Goal: Transaction & Acquisition: Purchase product/service

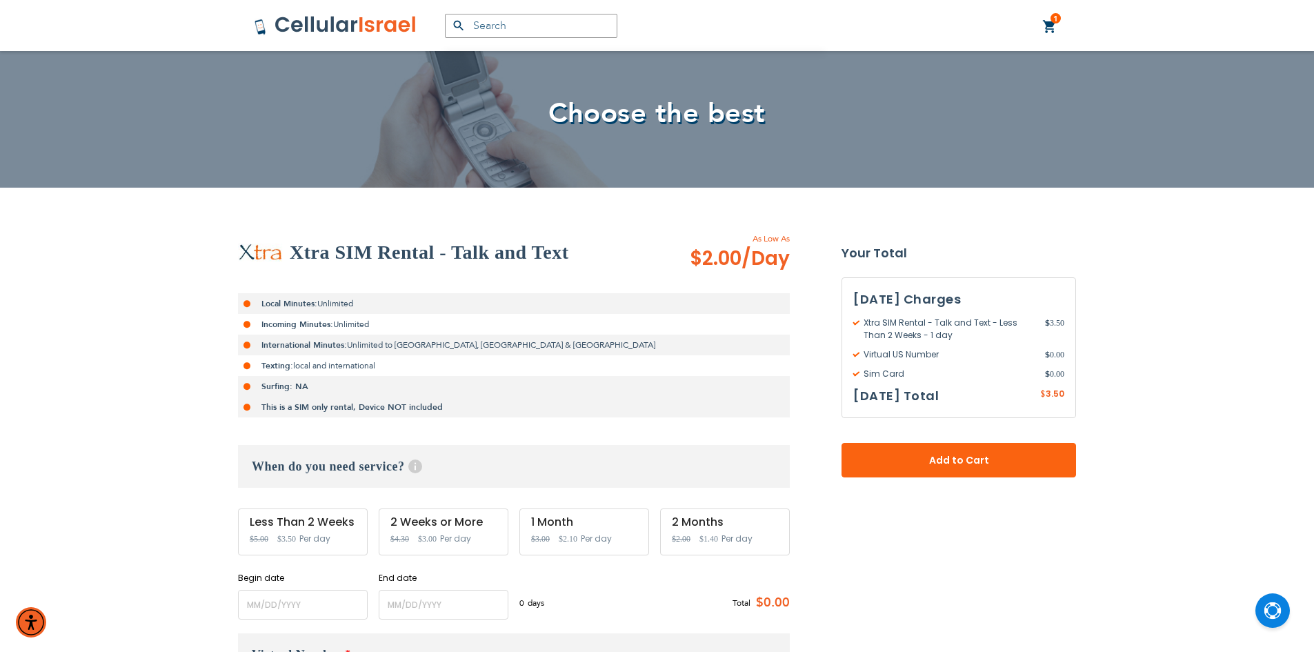
scroll to position [207, 0]
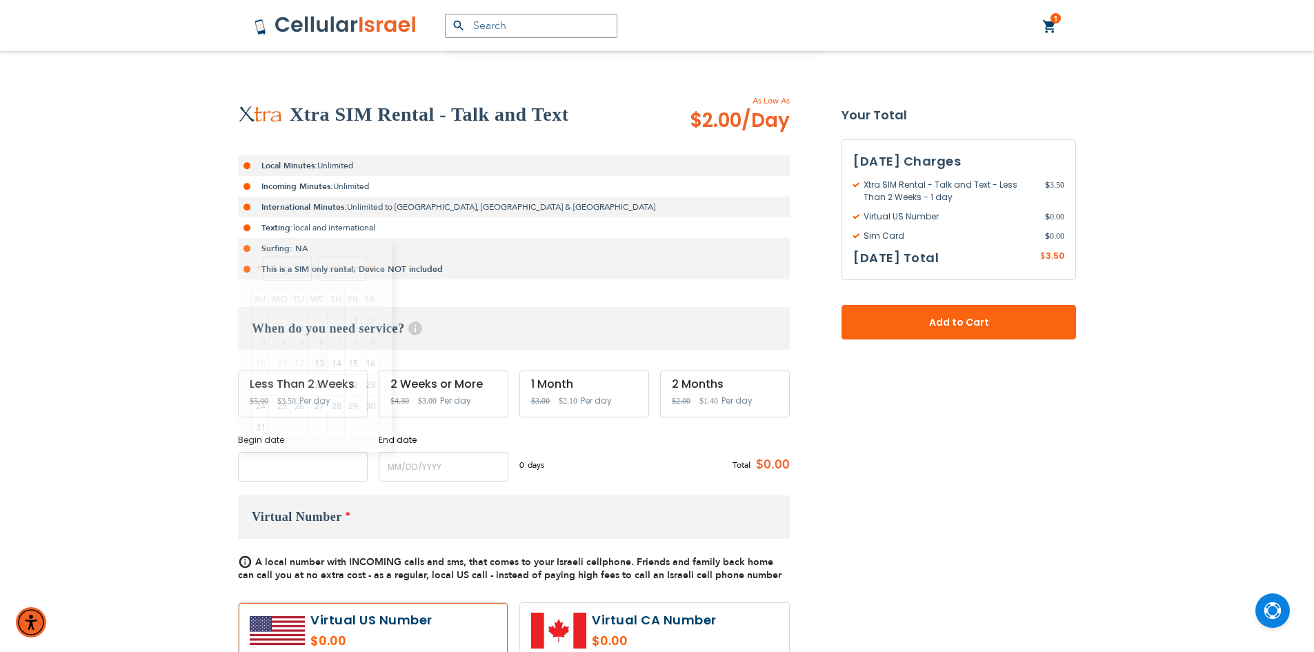
click at [304, 461] on input "name" at bounding box center [303, 467] width 130 height 30
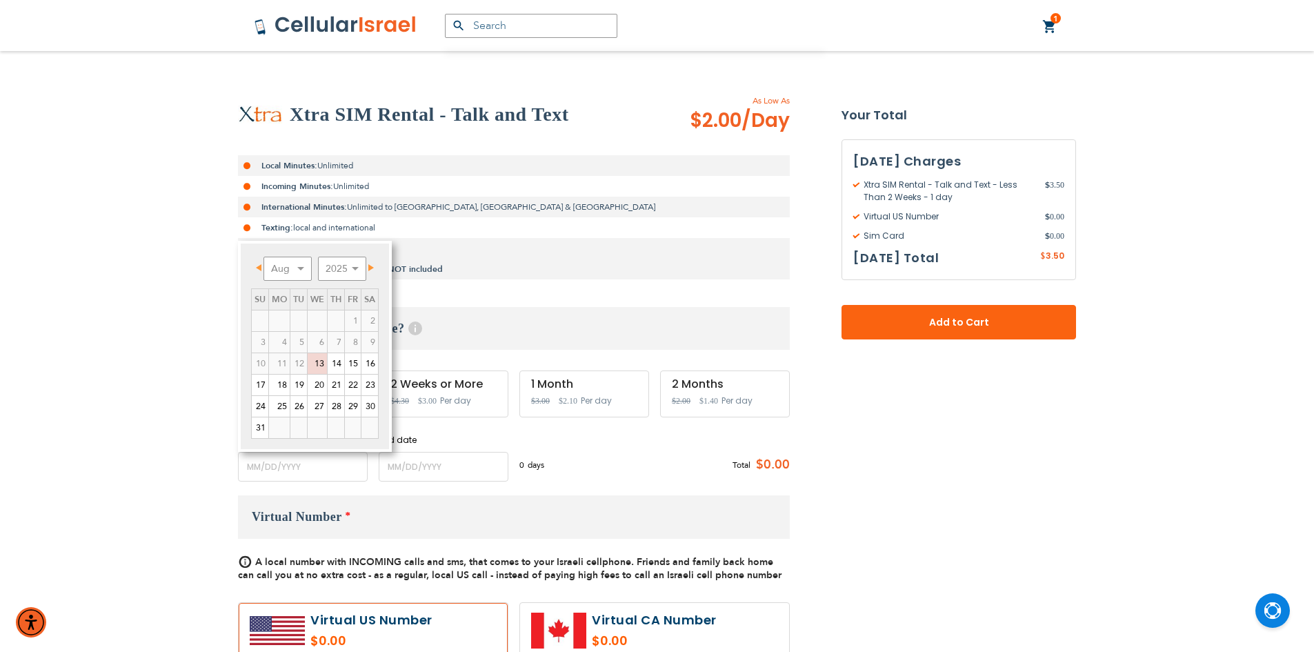
click at [373, 273] on link "Next" at bounding box center [368, 267] width 17 height 17
click at [341, 340] on link "11" at bounding box center [336, 342] width 17 height 21
type input "[DATE]"
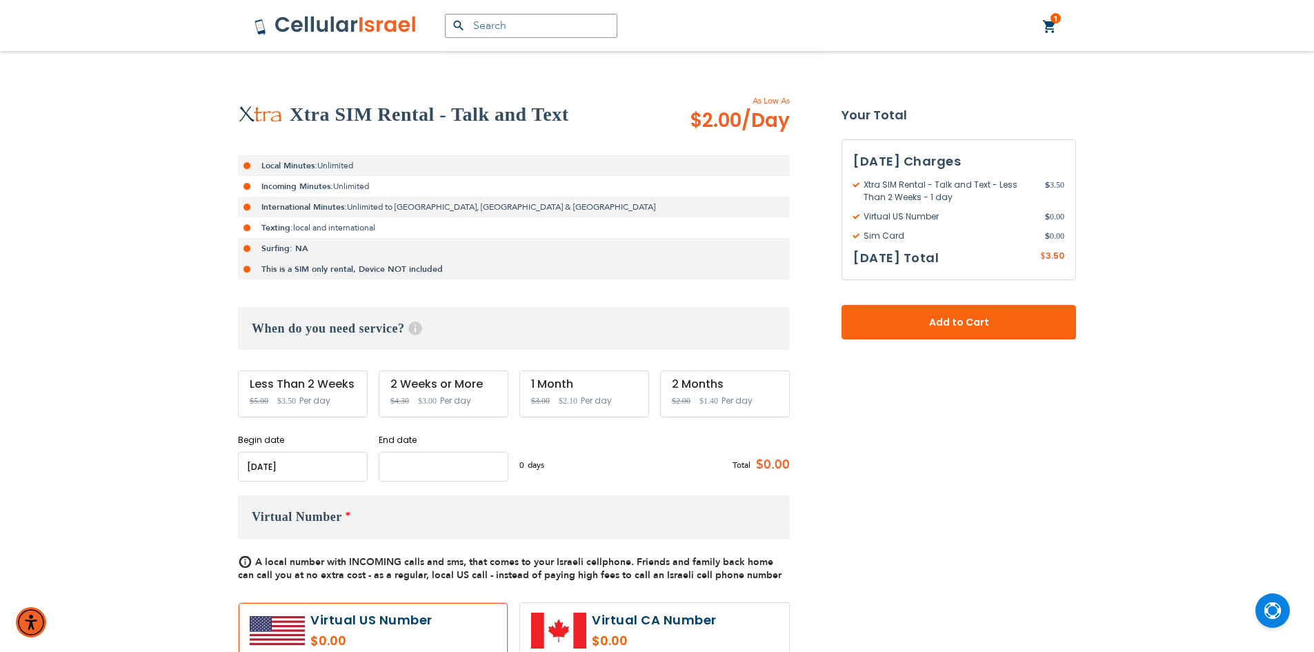
click at [422, 474] on input "name" at bounding box center [444, 467] width 130 height 30
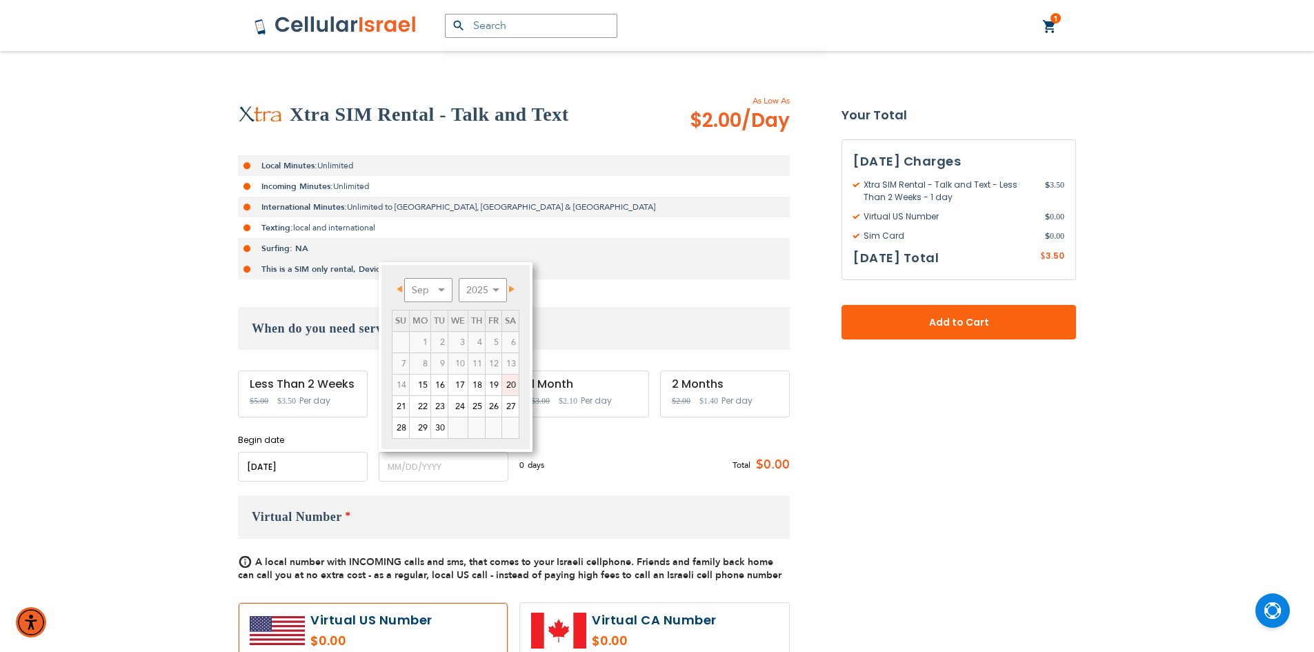
click at [515, 385] on link "20" at bounding box center [510, 385] width 17 height 21
type input "[DATE]"
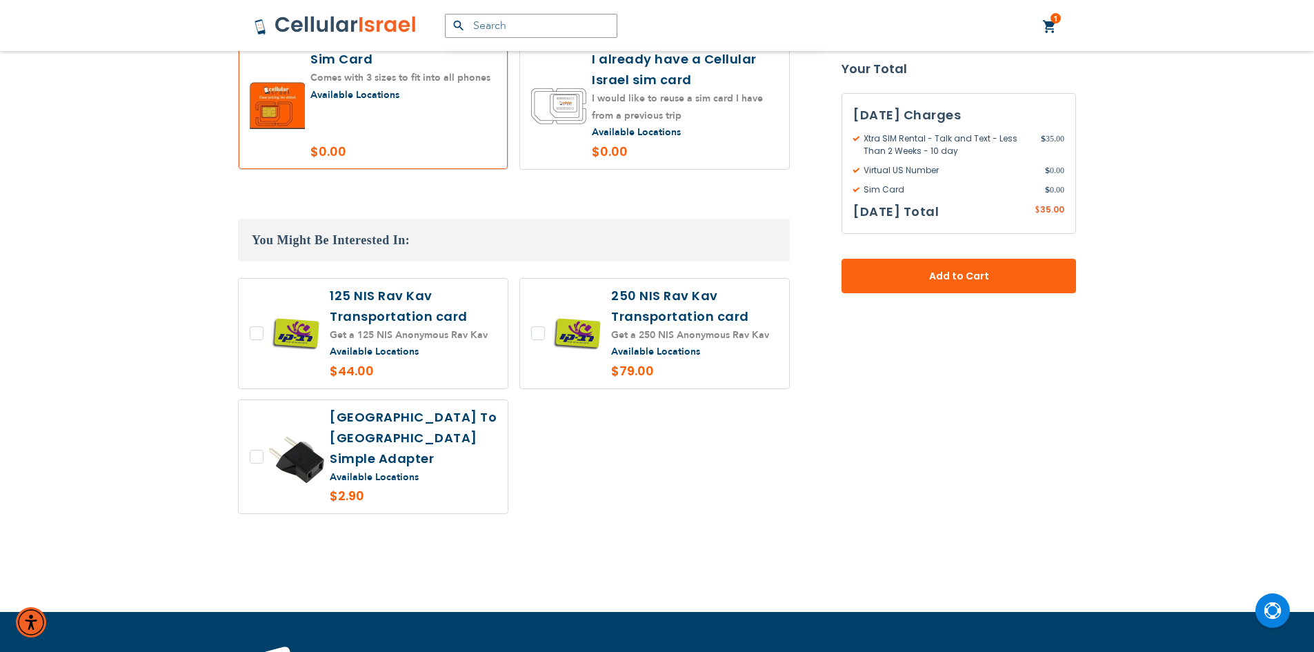
scroll to position [1104, 0]
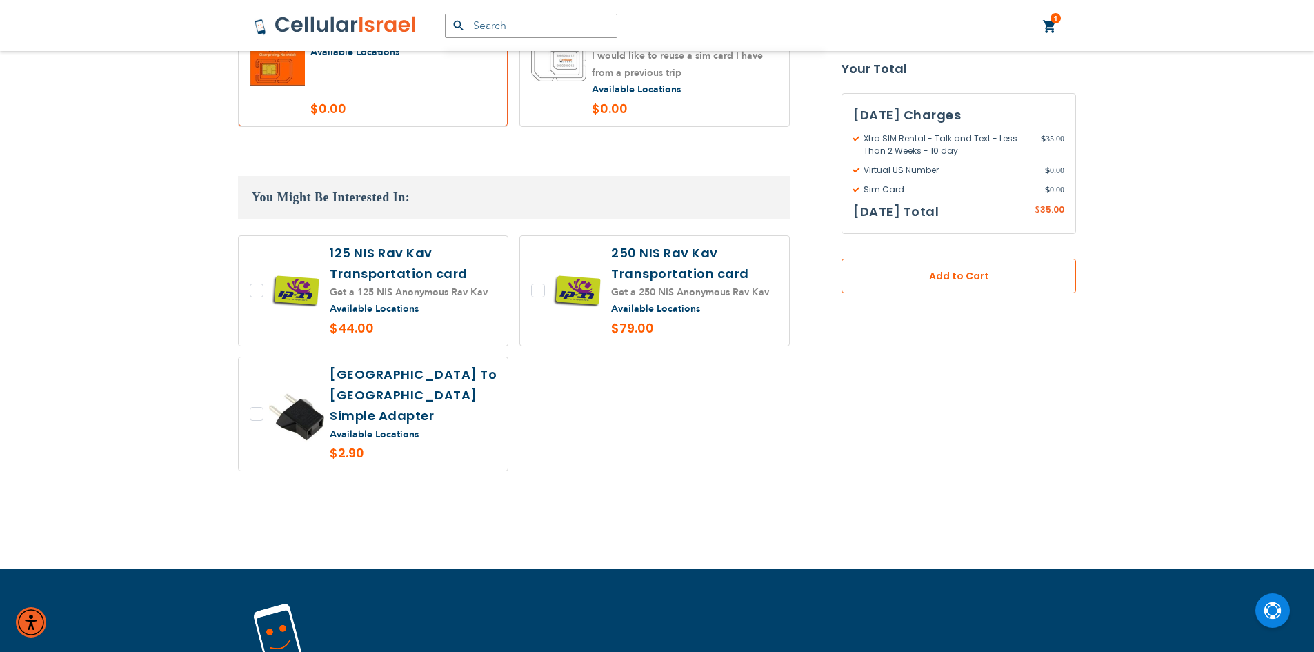
click at [967, 289] on button "Add to Cart" at bounding box center [959, 276] width 235 height 34
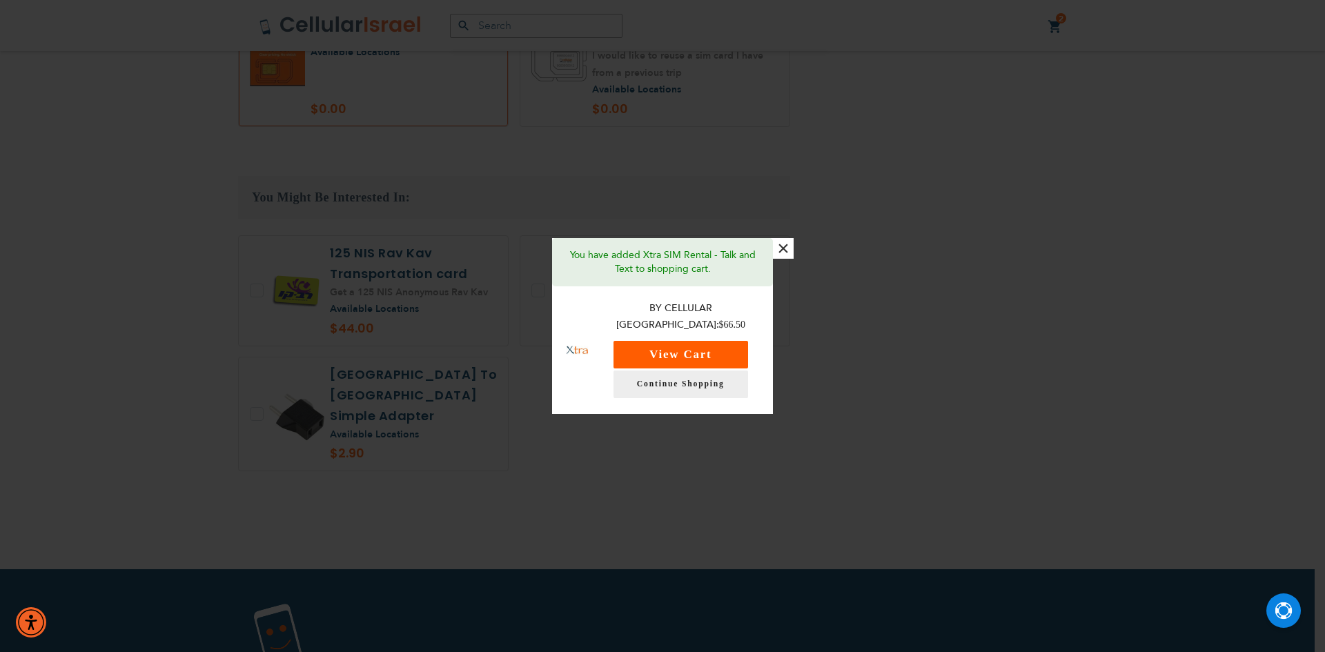
click at [719, 342] on button "View Cart" at bounding box center [680, 355] width 135 height 28
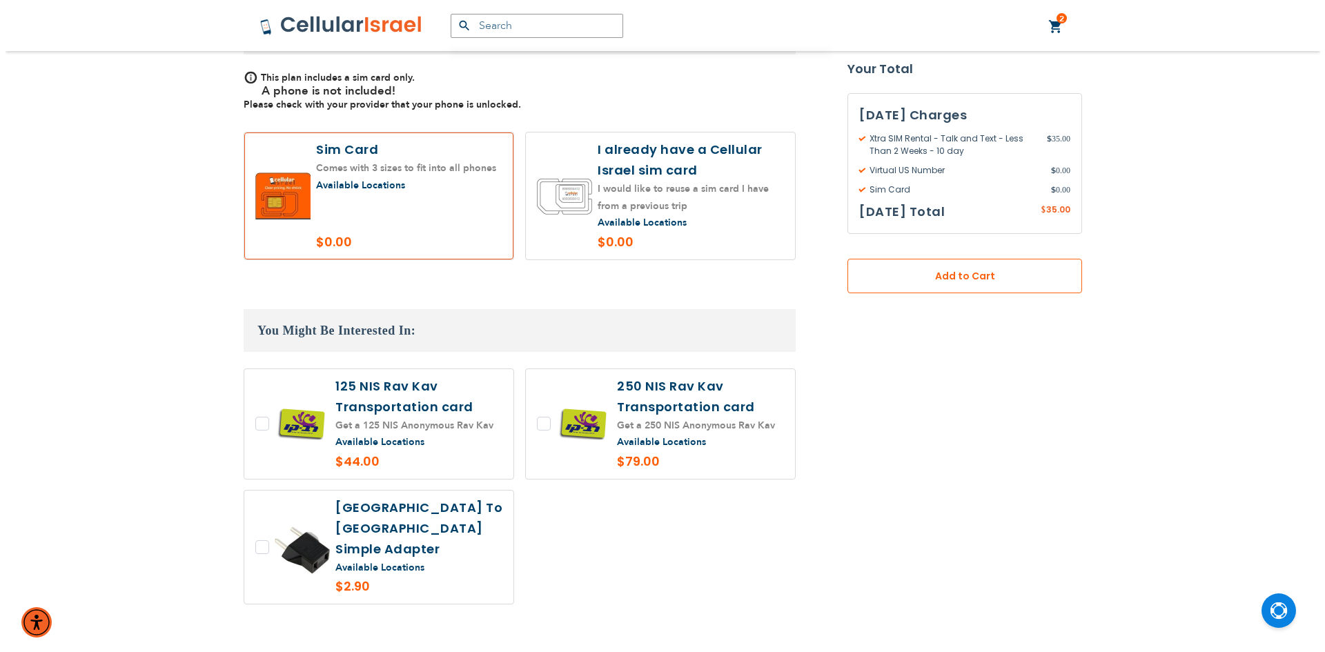
scroll to position [759, 0]
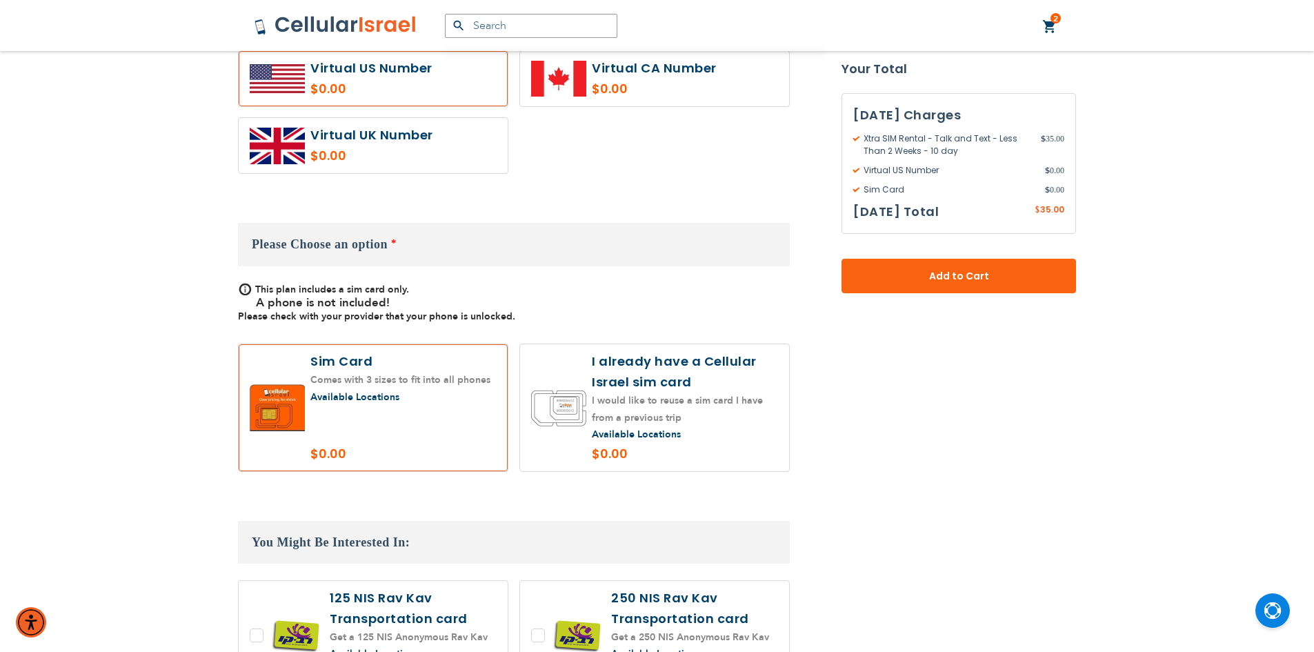
click at [1024, 270] on span "Add to Cart" at bounding box center [959, 276] width 144 height 14
